Goal: Information Seeking & Learning: Learn about a topic

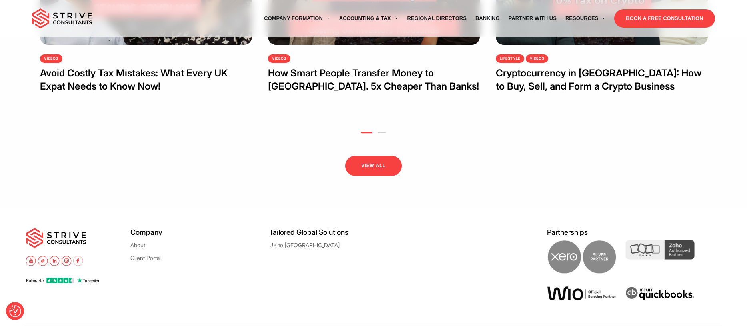
scroll to position [471, 0]
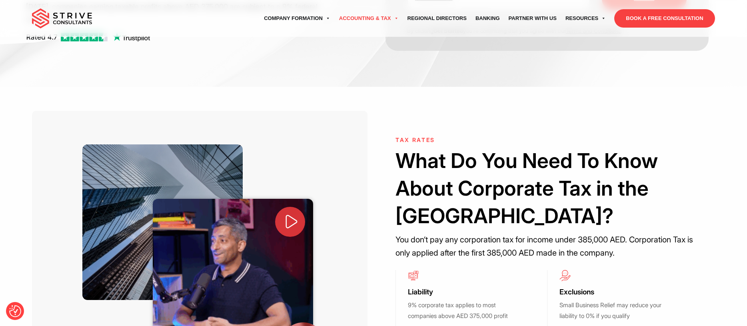
scroll to position [175, 0]
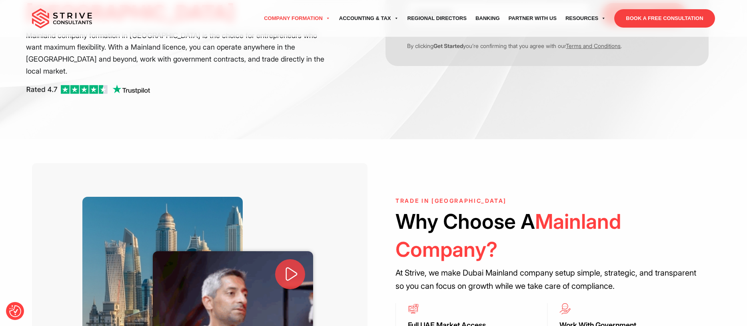
scroll to position [61, 0]
